Goal: Register for event/course

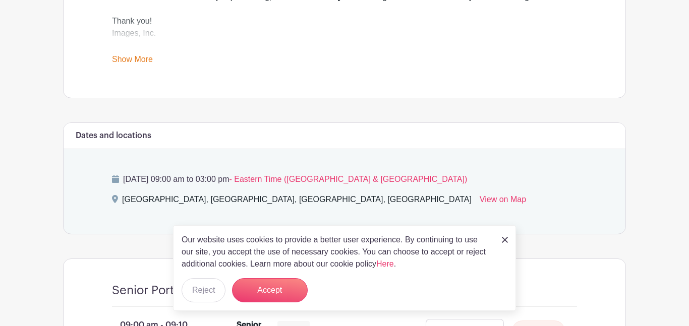
scroll to position [453, 0]
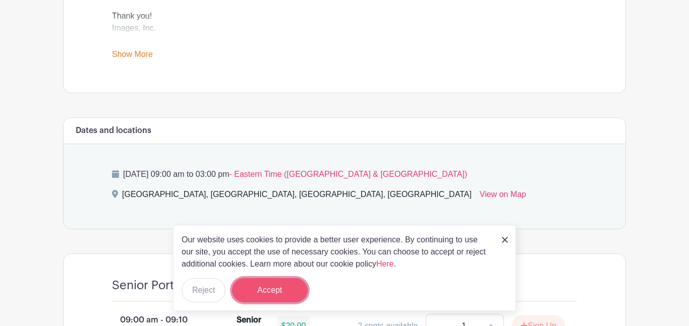
click at [277, 289] on button "Accept" at bounding box center [270, 290] width 76 height 24
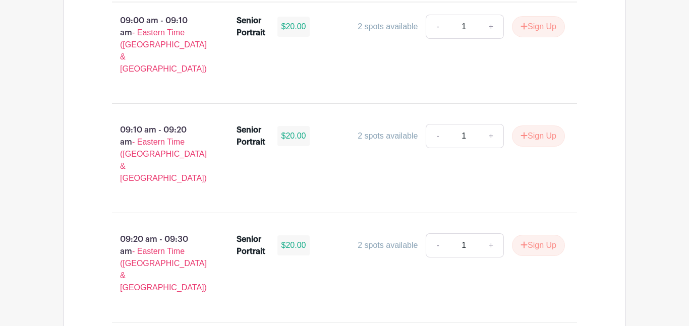
scroll to position [754, 0]
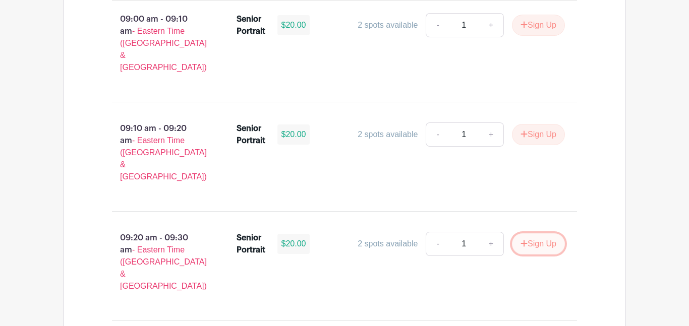
click at [550, 233] on button "Sign Up" at bounding box center [538, 243] width 53 height 21
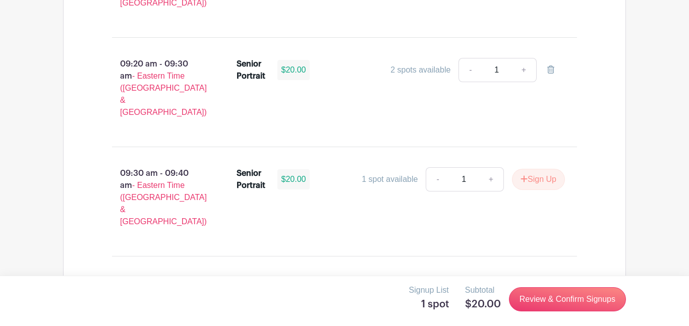
scroll to position [927, 0]
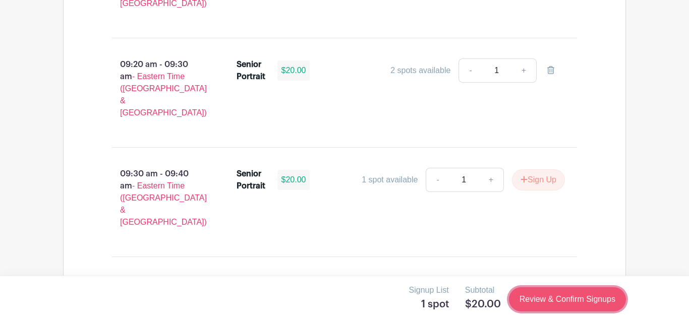
click at [560, 299] on link "Review & Confirm Signups" at bounding box center [567, 299] width 117 height 24
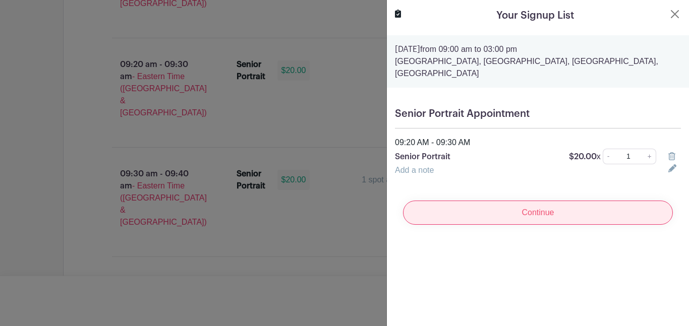
click at [547, 208] on input "Continue" at bounding box center [538, 213] width 270 height 24
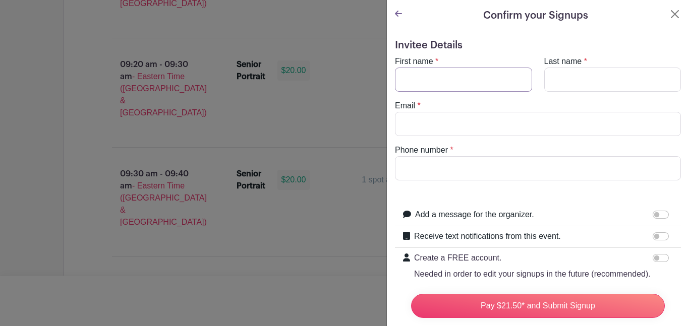
click at [446, 76] on input "First name" at bounding box center [463, 80] width 137 height 24
type input "Zoey"
type input "Wood"
type input "zoeycwood@gmail.com"
type input "8643445008"
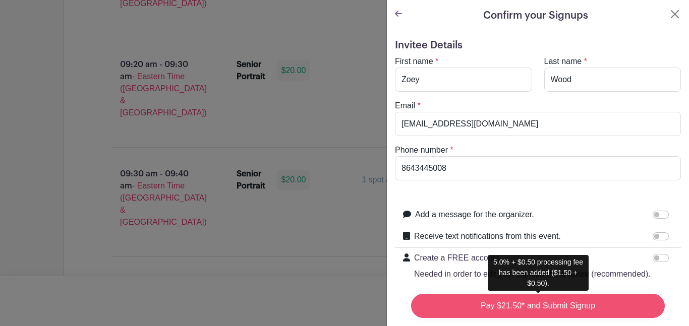
click at [521, 305] on input "Pay $21.50* and Submit Signup" at bounding box center [538, 306] width 254 height 24
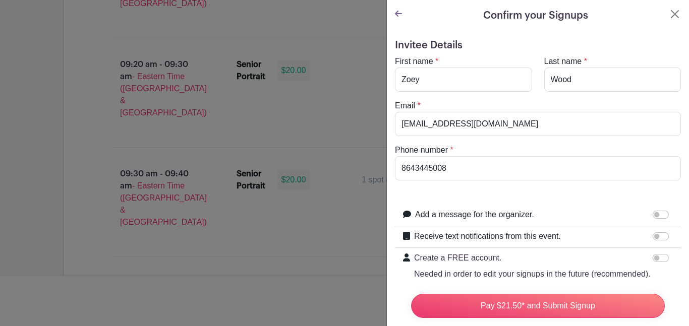
scroll to position [105, 0]
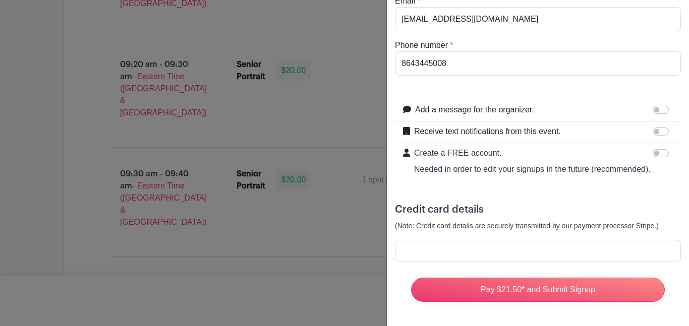
click at [454, 242] on div at bounding box center [538, 251] width 286 height 22
click at [366, 44] on div at bounding box center [344, 163] width 689 height 326
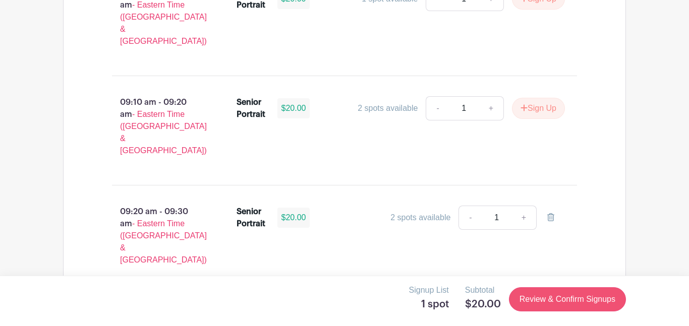
scroll to position [779, 0]
click at [583, 299] on link "Review & Confirm Signups" at bounding box center [567, 299] width 117 height 24
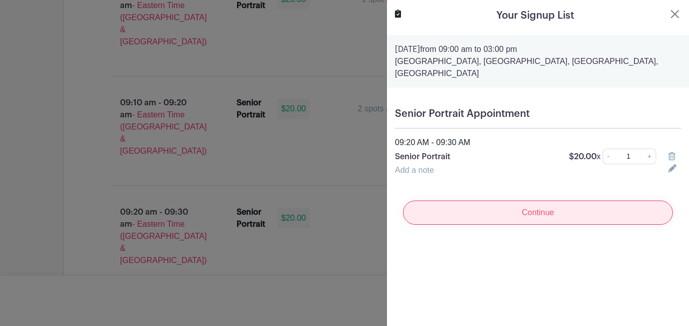
click at [535, 224] on input "Continue" at bounding box center [538, 213] width 270 height 24
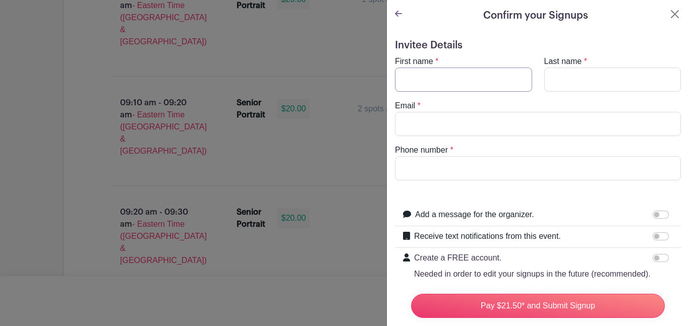
click at [447, 70] on input "First name" at bounding box center [463, 80] width 137 height 24
type input "Zoey"
type input "Wood"
type input "zoeycwood@gmail.com"
type input "8643445008"
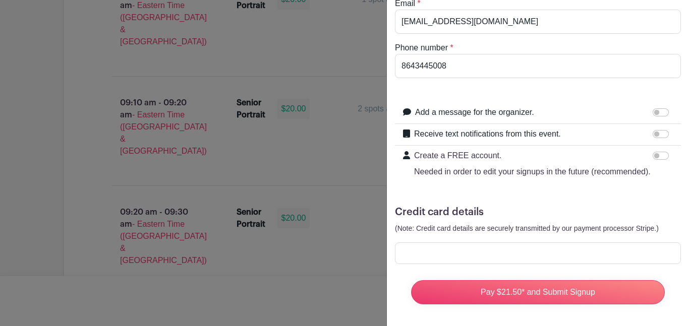
scroll to position [97, 0]
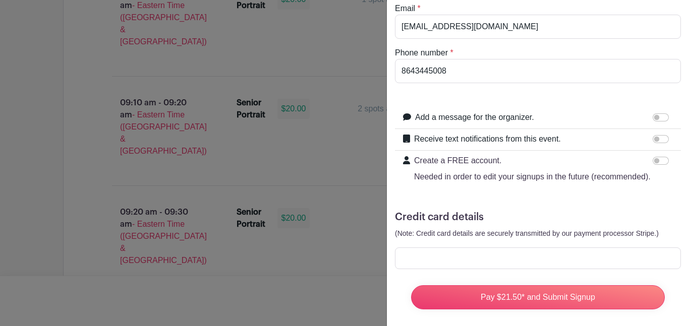
click at [418, 252] on div at bounding box center [538, 259] width 286 height 22
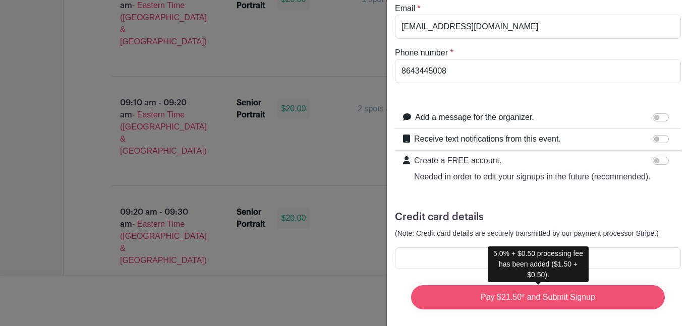
click at [556, 295] on input "Pay $21.50* and Submit Signup" at bounding box center [538, 297] width 254 height 24
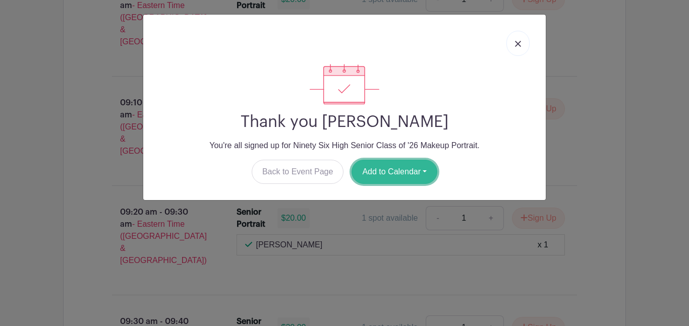
click at [384, 173] on button "Add to Calendar" at bounding box center [394, 172] width 86 height 24
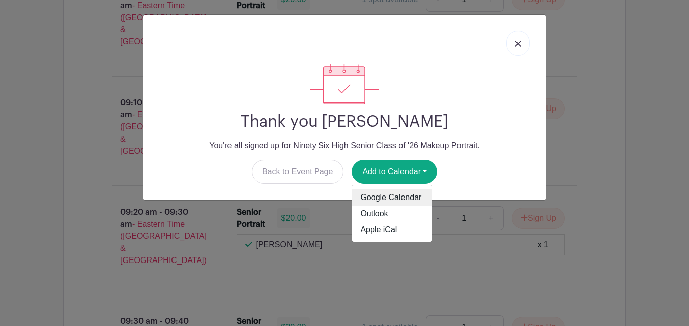
click at [388, 201] on link "Google Calendar" at bounding box center [392, 198] width 80 height 16
